Goal: Find specific page/section: Find specific page/section

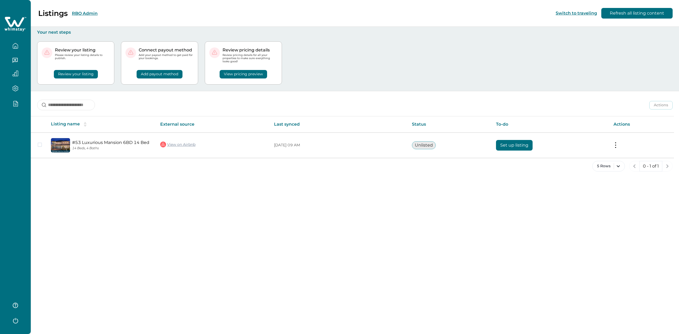
click at [89, 13] on button "RBO Admin" at bounding box center [85, 13] width 26 height 5
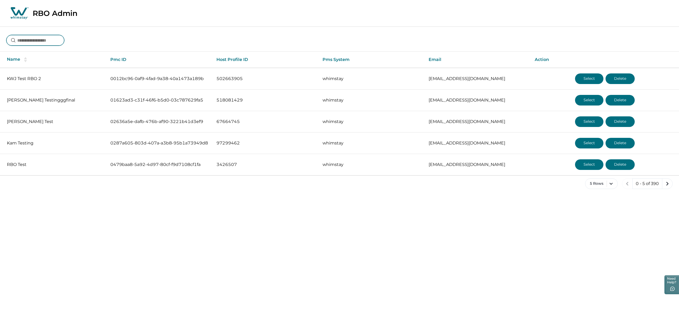
click at [53, 44] on input at bounding box center [35, 40] width 58 height 11
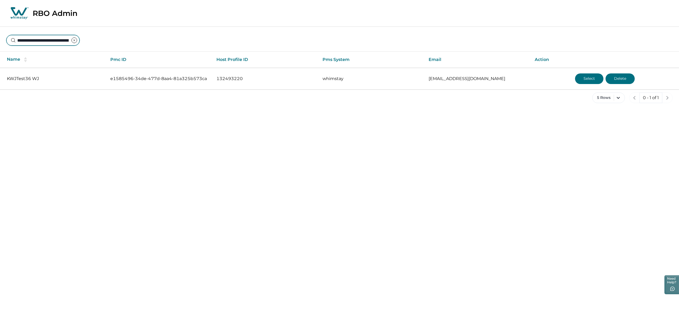
click at [66, 37] on input "**********" at bounding box center [42, 40] width 73 height 11
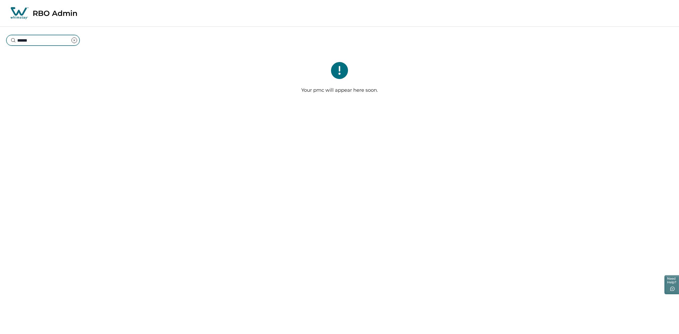
type input "******"
